Goal: Find specific page/section

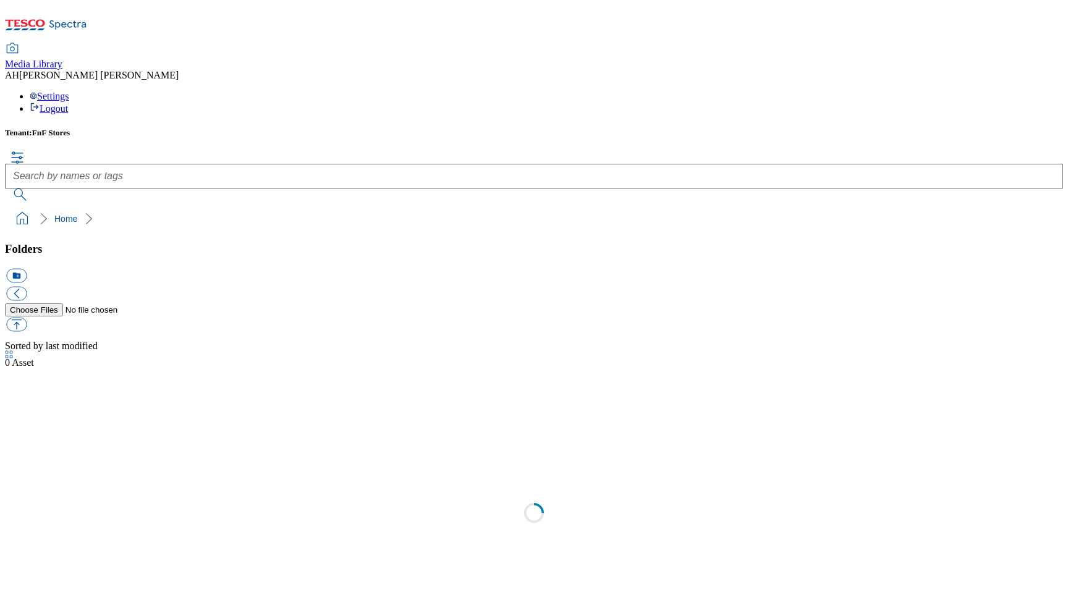
scroll to position [1, 0]
click at [25, 573] on link "2025" at bounding box center [15, 578] width 20 height 11
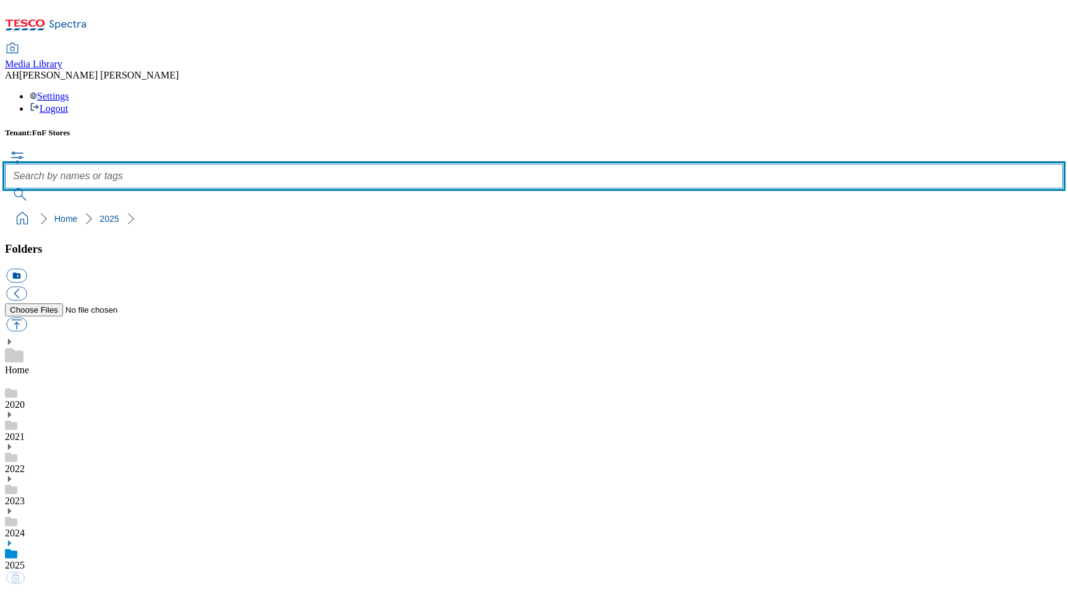
click at [397, 164] on input "text" at bounding box center [534, 176] width 1058 height 25
type input "907-2123"
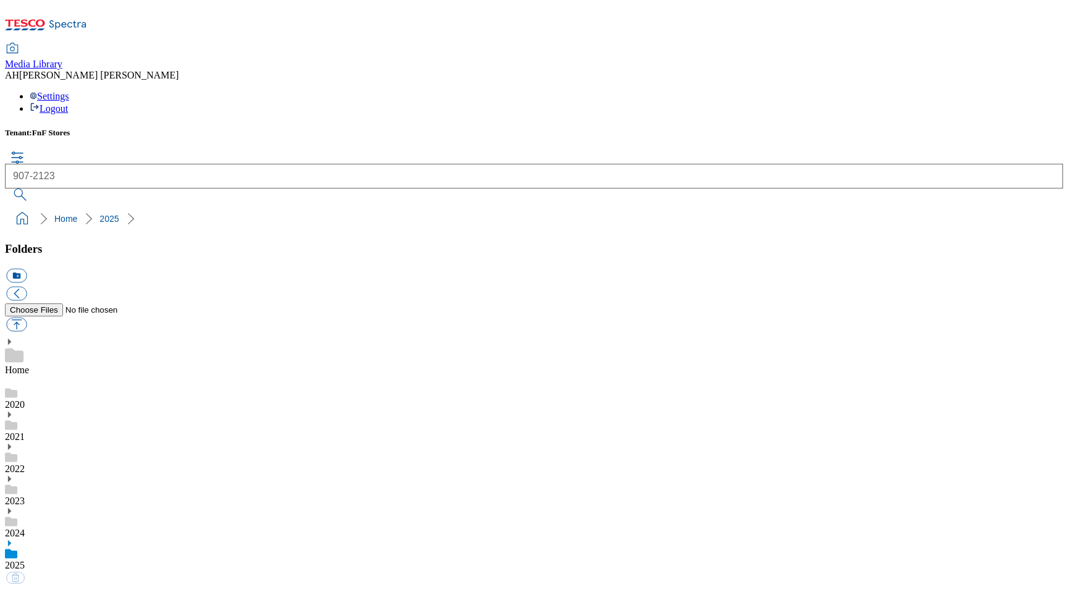
click at [37, 188] on button "submit" at bounding box center [21, 194] width 32 height 12
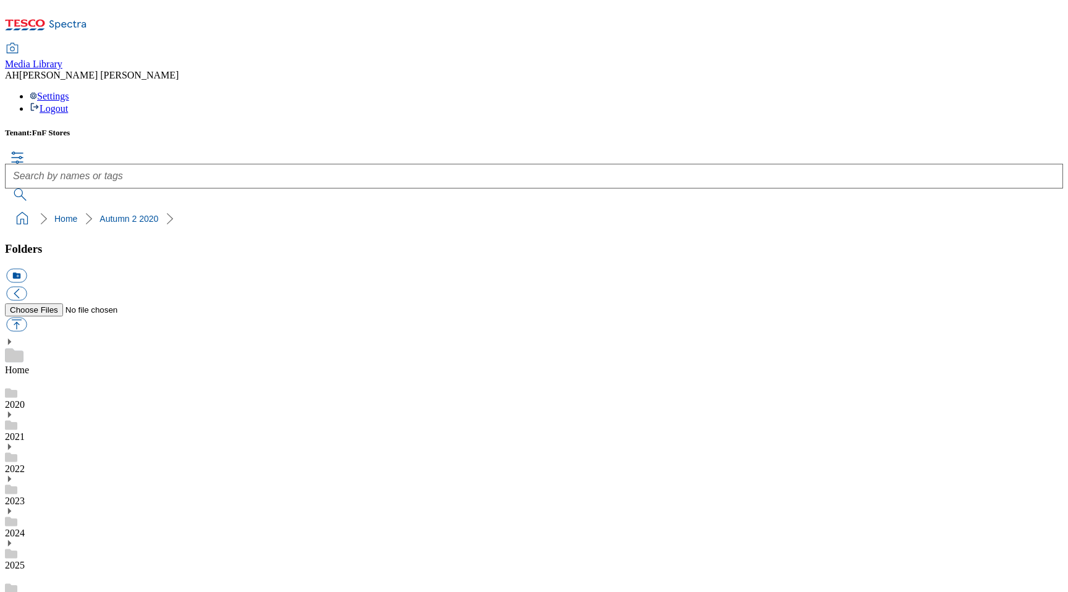
click at [25, 560] on link "2025" at bounding box center [15, 565] width 20 height 11
